Goal: Task Accomplishment & Management: Manage account settings

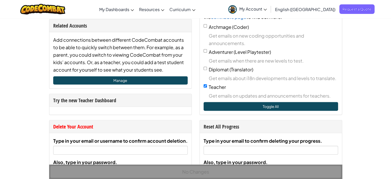
scroll to position [231, 0]
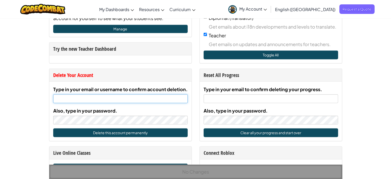
click at [119, 98] on input "Type in your email or username to confirm account deletion." at bounding box center [120, 98] width 134 height 9
type input "[EMAIL_ADDRESS][DOMAIN_NAME]"
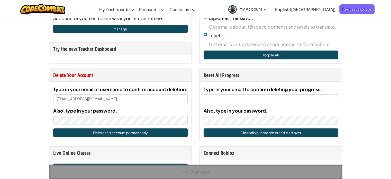
click at [119, 125] on div "Type in your email or username to confirm account deletion. [EMAIL_ADDRESS][DOM…" at bounding box center [120, 110] width 142 height 59
click at [181, 113] on div "Also, type in your password." at bounding box center [120, 115] width 134 height 17
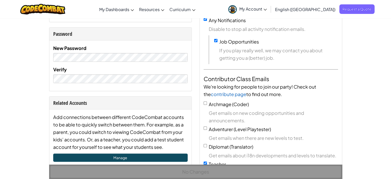
scroll to position [0, 0]
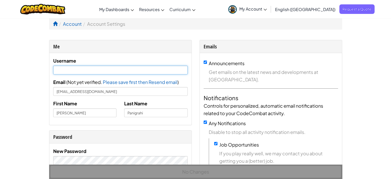
click at [108, 66] on input "text" at bounding box center [120, 70] width 134 height 9
type input "[PERSON_NAME]"
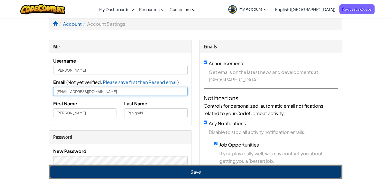
click at [94, 92] on input "[EMAIL_ADDRESS][DOMAIN_NAME]" at bounding box center [120, 91] width 134 height 9
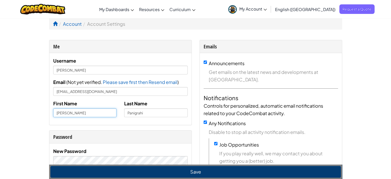
click at [84, 113] on input "[PERSON_NAME]" at bounding box center [84, 112] width 63 height 9
click at [74, 139] on div "Password" at bounding box center [120, 136] width 134 height 7
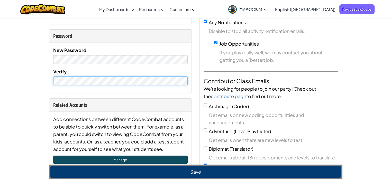
scroll to position [128, 0]
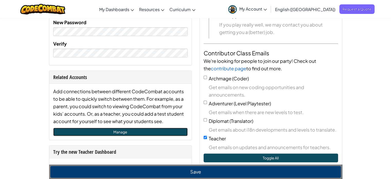
click at [142, 130] on link "Manage" at bounding box center [120, 131] width 134 height 8
